Goal: Task Accomplishment & Management: Manage account settings

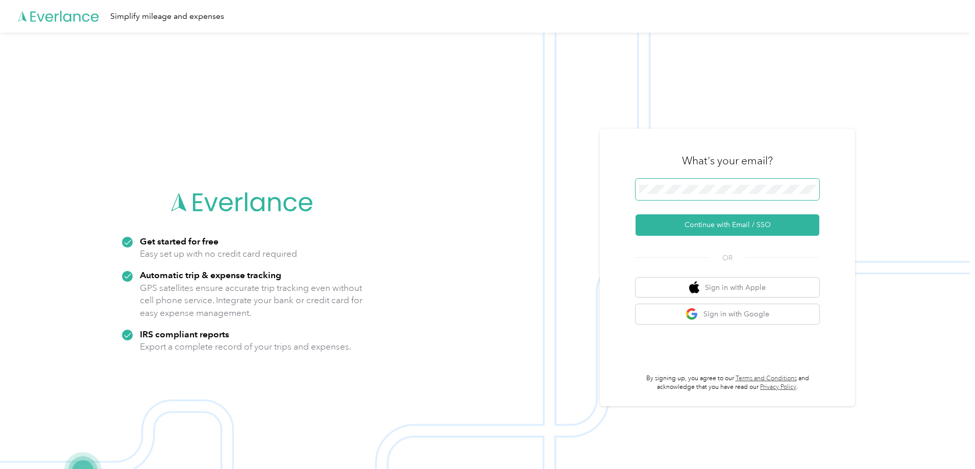
click at [695, 195] on span at bounding box center [728, 189] width 184 height 21
click at [712, 224] on button "Continue with Email / SSO" at bounding box center [728, 224] width 184 height 21
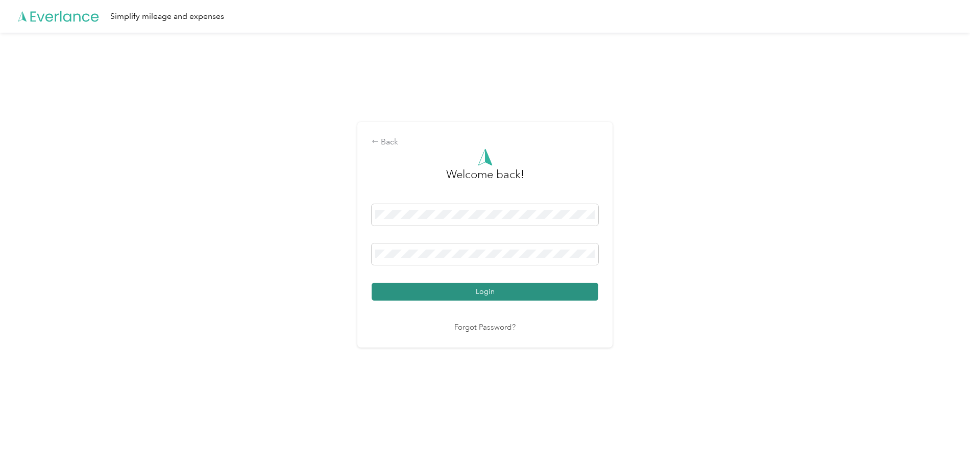
click at [478, 287] on button "Login" at bounding box center [485, 292] width 227 height 18
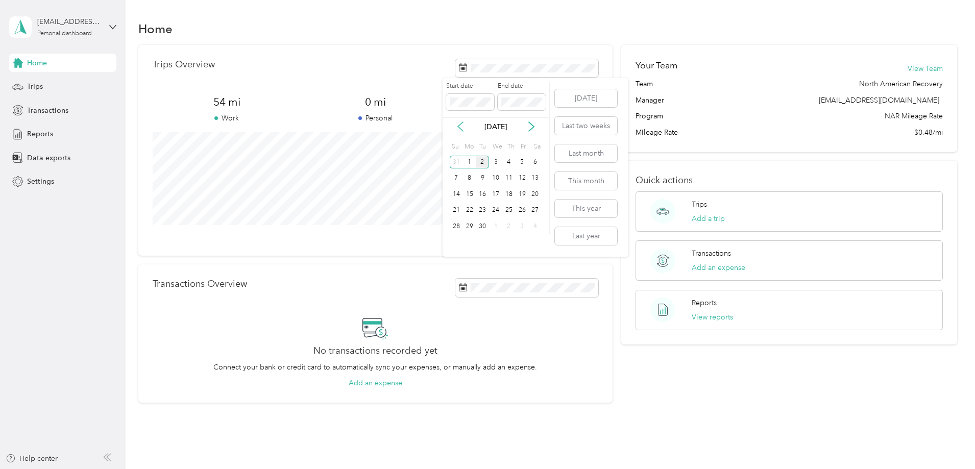
click at [463, 126] on icon at bounding box center [461, 127] width 10 height 10
click at [522, 161] on div "1" at bounding box center [522, 162] width 13 height 13
click at [652, 392] on div "Your Team View Team Team North American Recovery Manager [EMAIL_ADDRESS][DOMAIN…" at bounding box center [789, 224] width 336 height 358
click at [465, 124] on icon at bounding box center [461, 127] width 10 height 10
click at [530, 128] on icon at bounding box center [531, 127] width 10 height 10
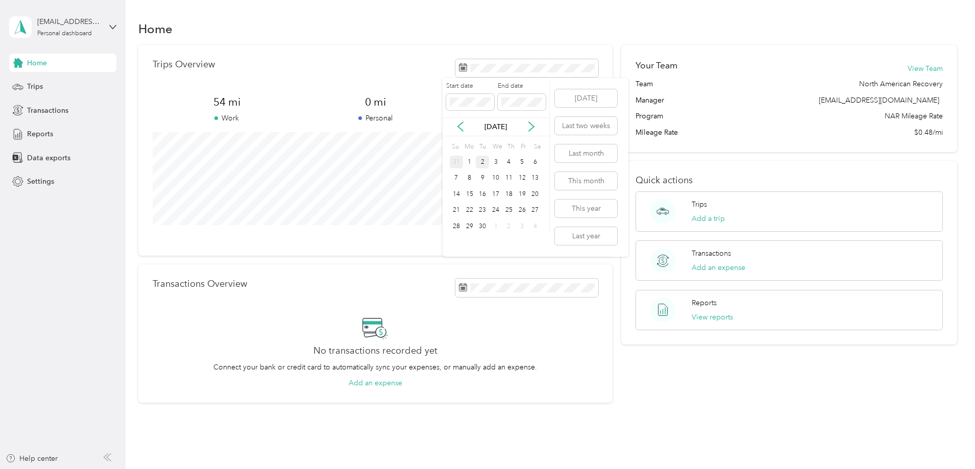
click at [458, 163] on div "31" at bounding box center [456, 162] width 13 height 13
click at [562, 234] on button "View all trips" at bounding box center [578, 236] width 42 height 11
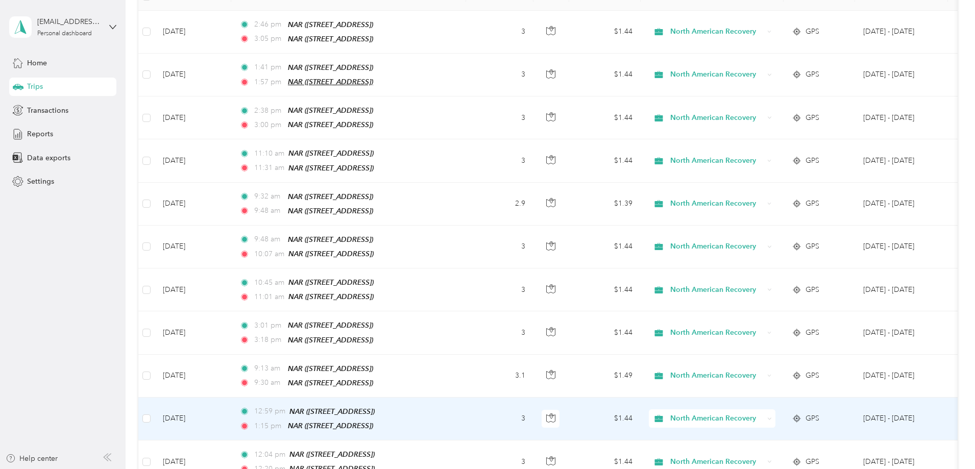
scroll to position [255, 0]
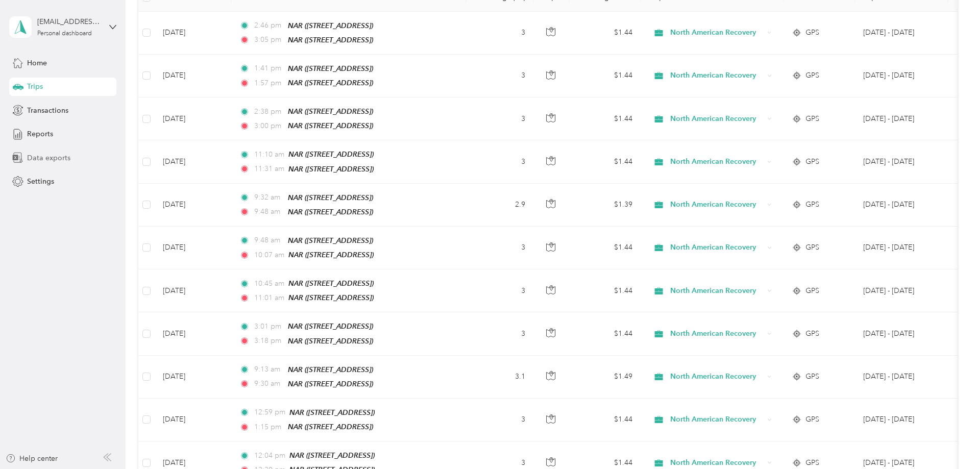
click at [61, 156] on span "Data exports" at bounding box center [48, 158] width 43 height 11
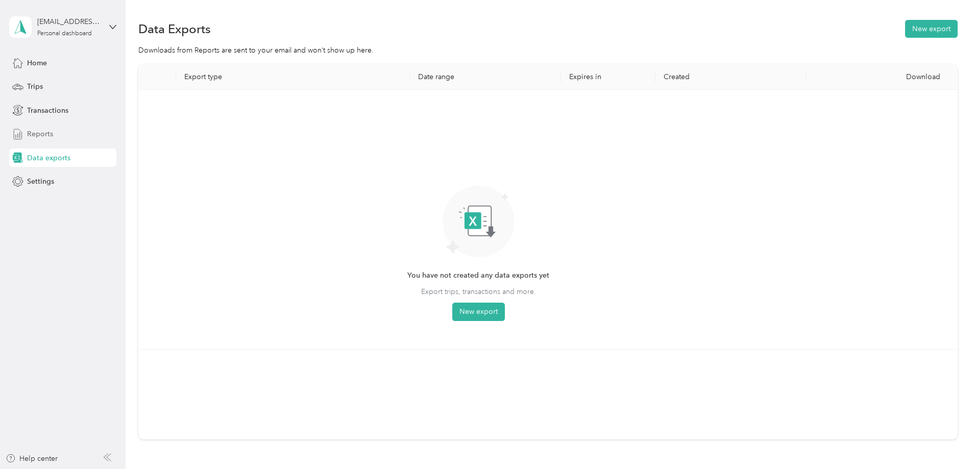
click at [62, 129] on div "Reports" at bounding box center [62, 134] width 107 height 18
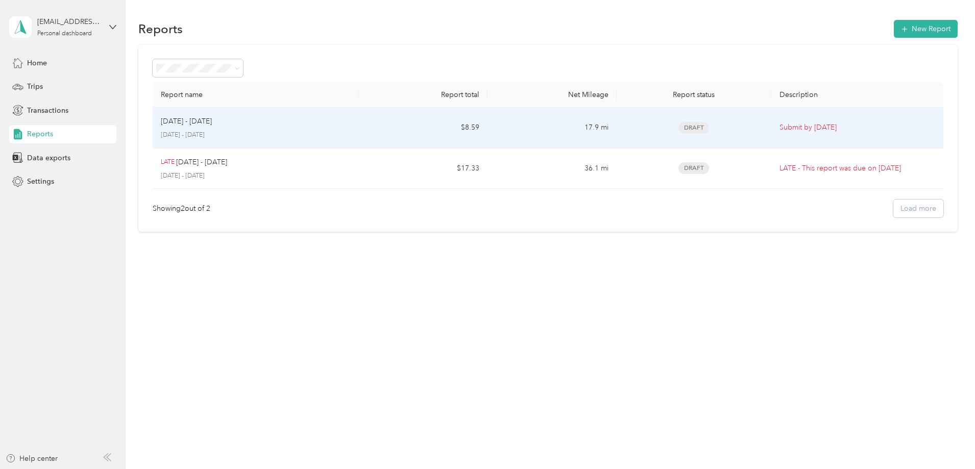
click at [732, 124] on td "Draft" at bounding box center [694, 128] width 155 height 41
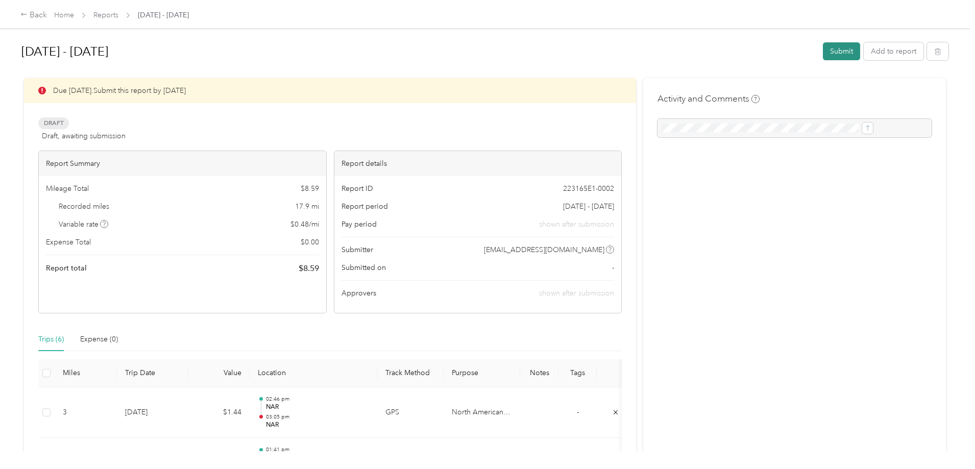
click at [823, 52] on button "Submit" at bounding box center [841, 51] width 37 height 18
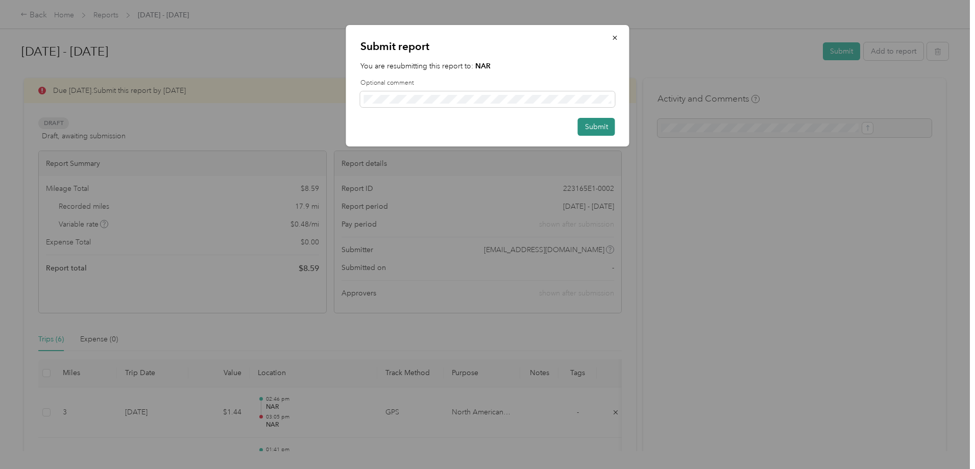
click at [593, 126] on button "Submit" at bounding box center [596, 127] width 37 height 18
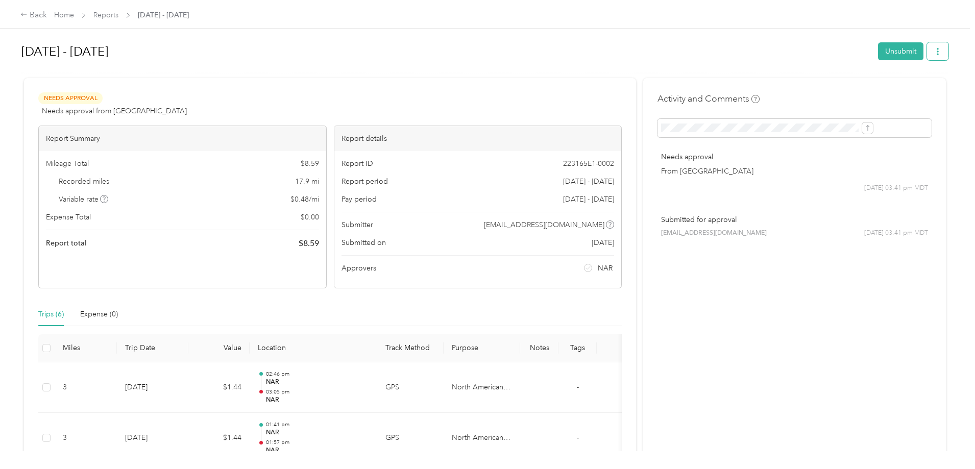
click at [935, 50] on icon "button" at bounding box center [938, 51] width 7 height 7
click at [825, 85] on span "Download" at bounding box center [825, 89] width 34 height 11
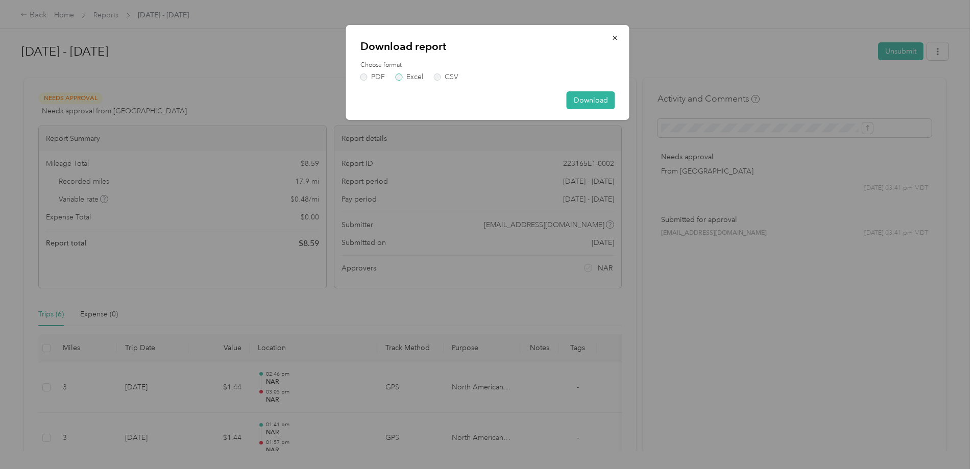
click at [398, 77] on label "Excel" at bounding box center [410, 77] width 28 height 7
click at [591, 97] on button "Download" at bounding box center [591, 100] width 49 height 18
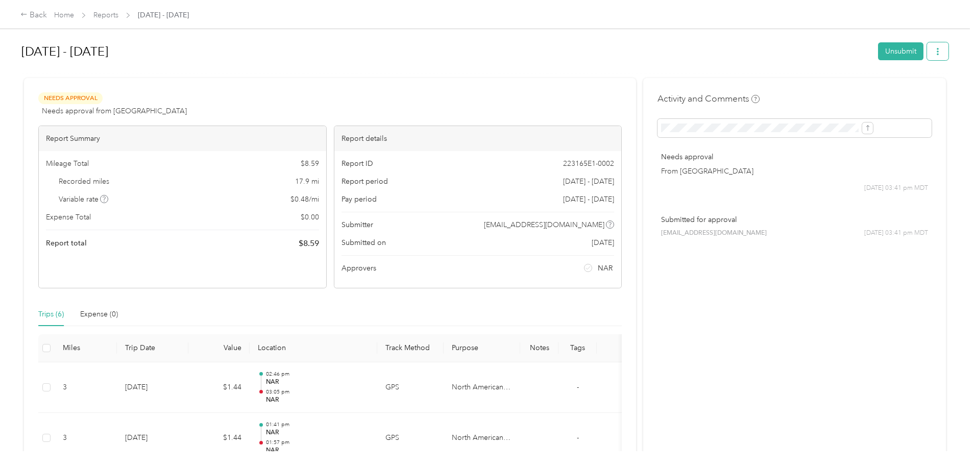
click at [927, 50] on button "button" at bounding box center [937, 51] width 21 height 18
click at [825, 86] on span "Download" at bounding box center [825, 89] width 34 height 11
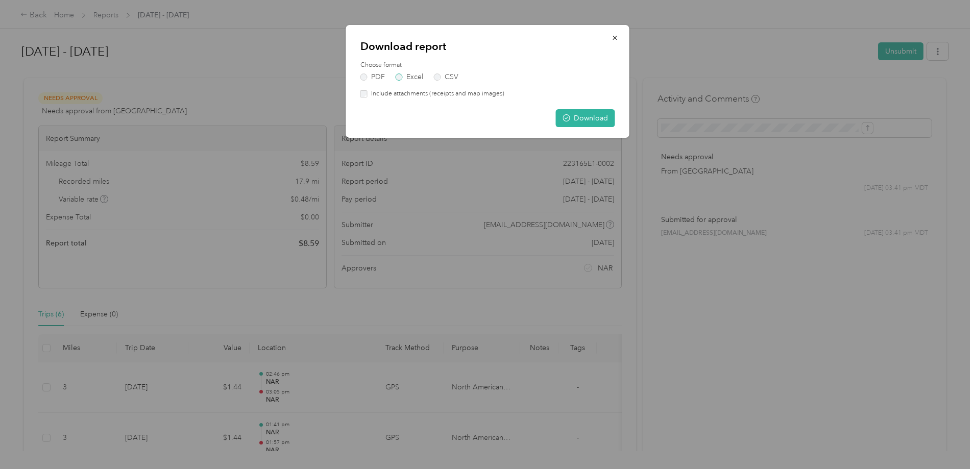
click at [401, 74] on label "Excel" at bounding box center [410, 77] width 28 height 7
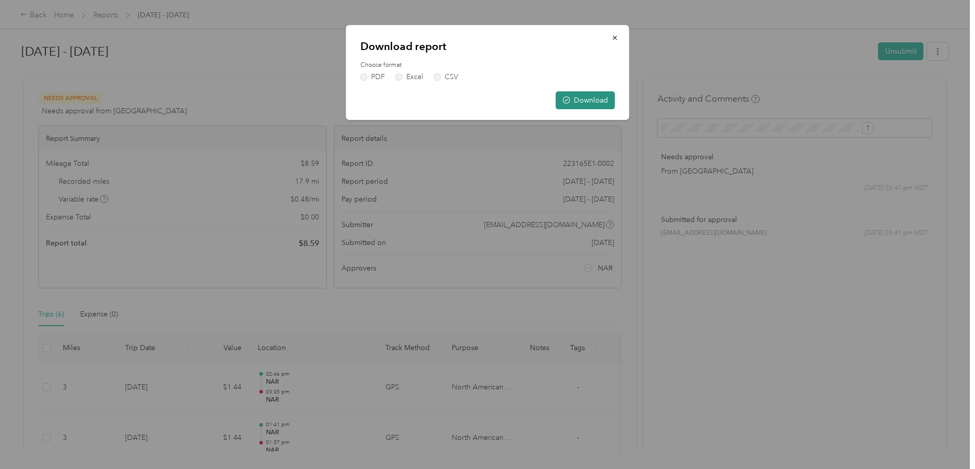
click at [591, 102] on button "Download" at bounding box center [585, 100] width 59 height 18
